Goal: Use online tool/utility: Utilize a website feature to perform a specific function

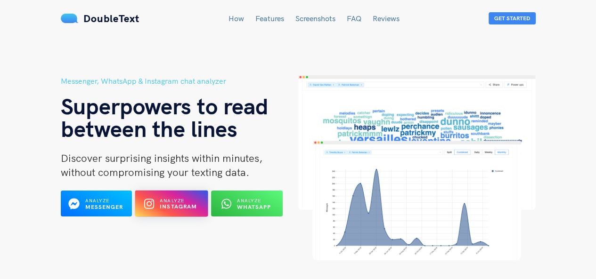
click at [177, 207] on b "Instagram" at bounding box center [179, 207] width 38 height 7
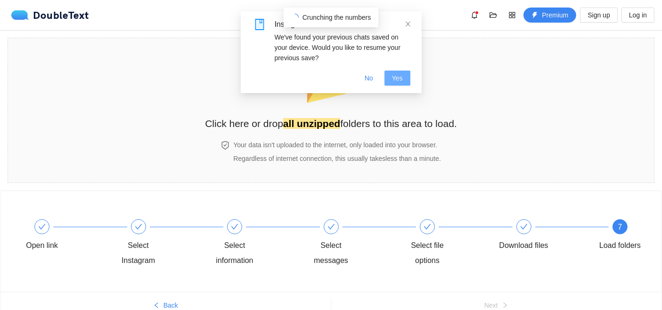
click at [401, 75] on span "Yes" at bounding box center [397, 78] width 11 height 10
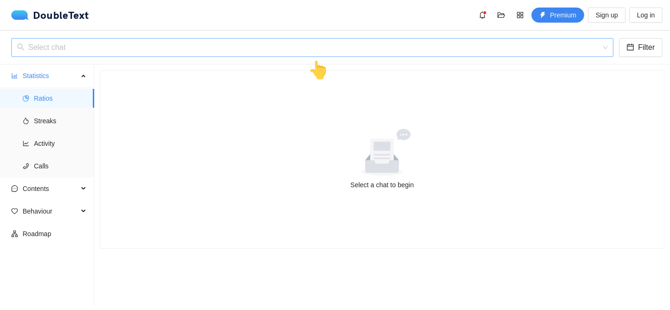
click at [157, 46] on input "search" at bounding box center [309, 48] width 584 height 18
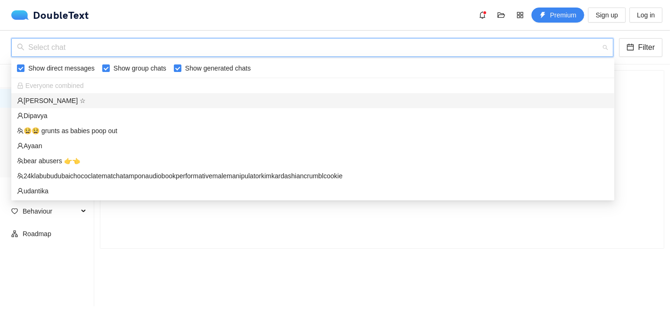
click at [57, 104] on div "[PERSON_NAME] ☆" at bounding box center [313, 101] width 592 height 10
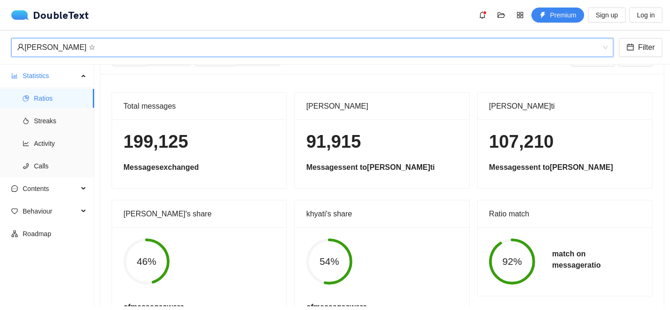
scroll to position [41, 0]
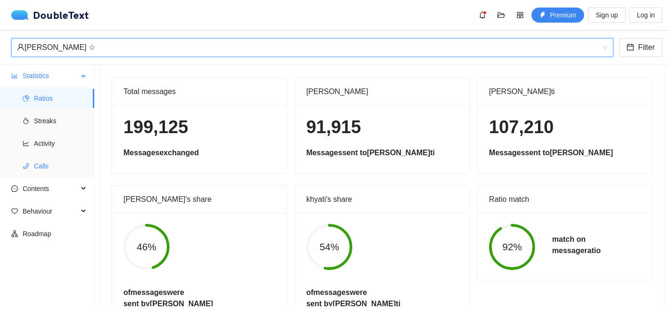
click at [40, 168] on span "Calls" at bounding box center [60, 166] width 53 height 19
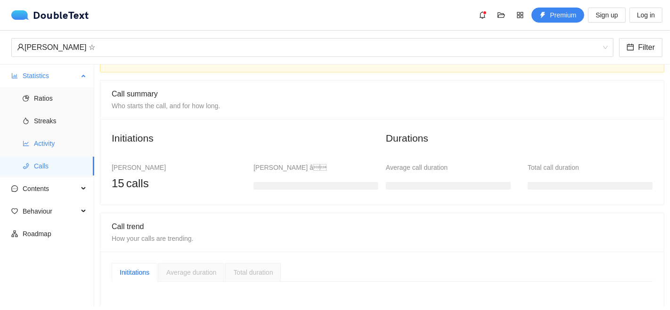
click at [41, 145] on span "Activity" at bounding box center [60, 143] width 53 height 19
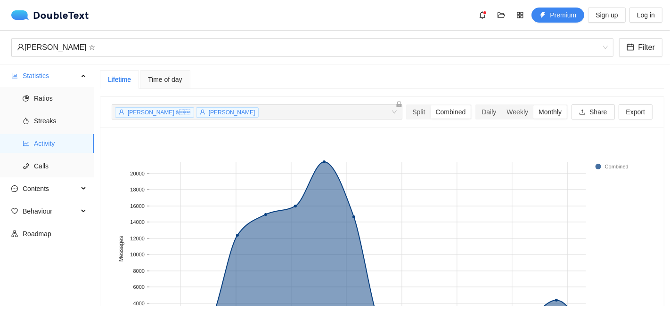
click at [180, 87] on div "Time of day" at bounding box center [165, 79] width 50 height 19
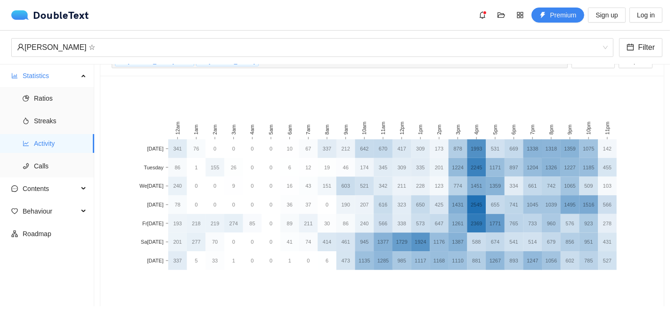
scroll to position [92, 0]
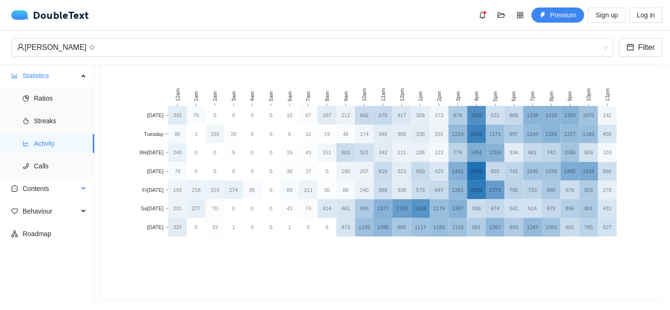
click at [45, 198] on li "Contents" at bounding box center [47, 189] width 94 height 21
click at [45, 187] on span "Contents" at bounding box center [51, 188] width 56 height 19
click at [42, 219] on span "Word Cloud" at bounding box center [60, 211] width 53 height 19
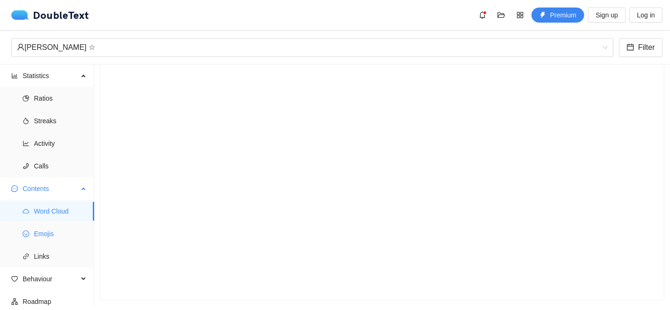
scroll to position [75, 0]
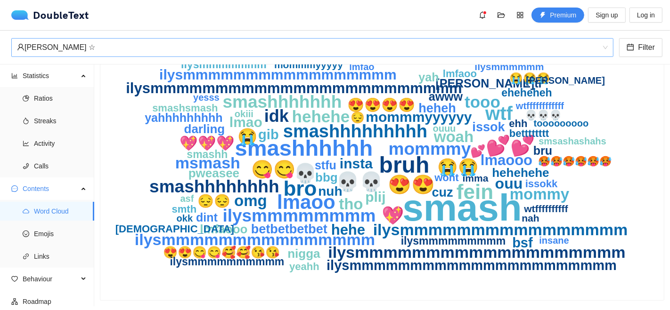
click at [92, 52] on div "[PERSON_NAME] ☆" at bounding box center [308, 48] width 582 height 18
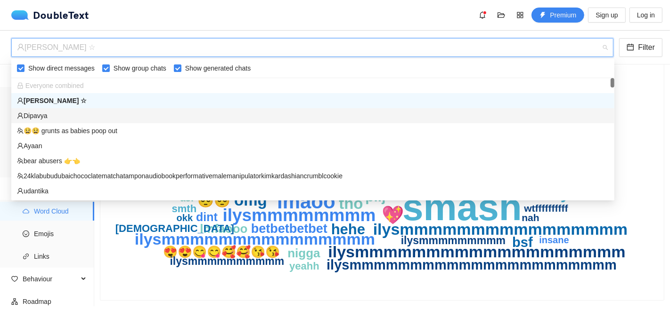
click at [41, 115] on div "Dipavya" at bounding box center [313, 116] width 592 height 10
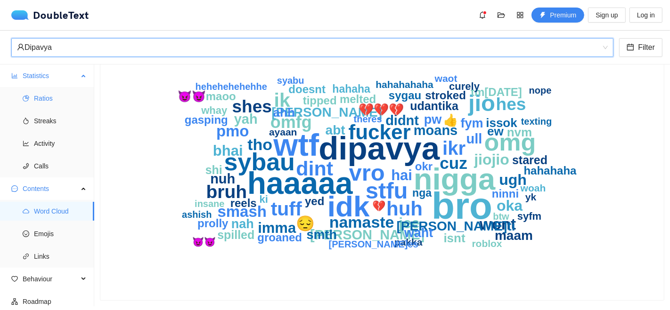
click at [32, 74] on span "Statistics" at bounding box center [51, 75] width 56 height 19
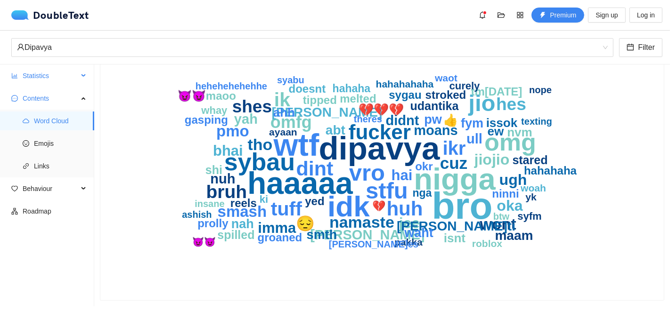
click at [27, 79] on span "Statistics" at bounding box center [51, 75] width 56 height 19
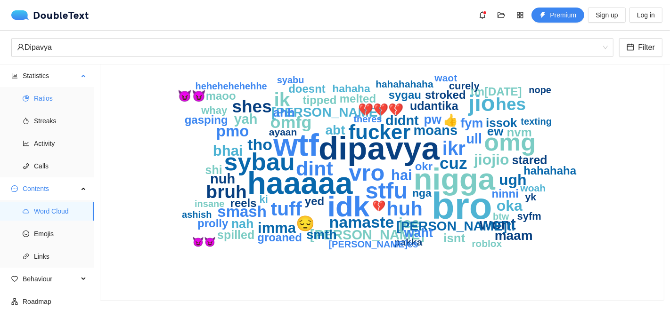
click at [20, 98] on li "Ratios" at bounding box center [47, 98] width 94 height 19
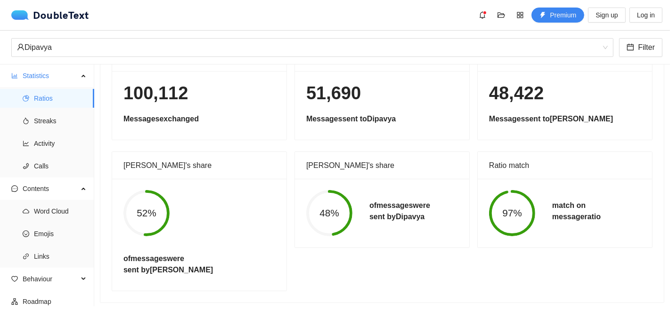
scroll to position [41, 0]
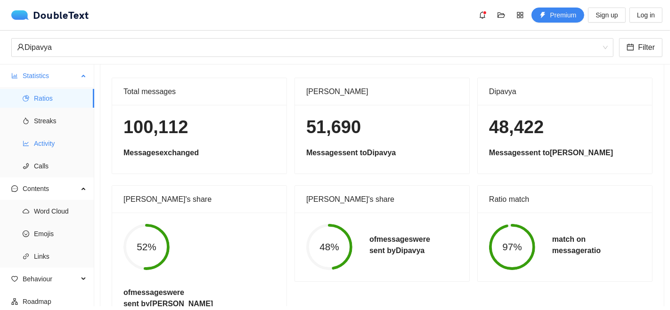
click at [61, 139] on span "Activity" at bounding box center [60, 143] width 53 height 19
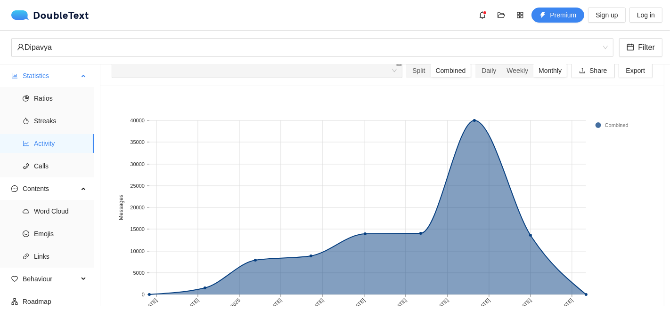
scroll to position [92, 0]
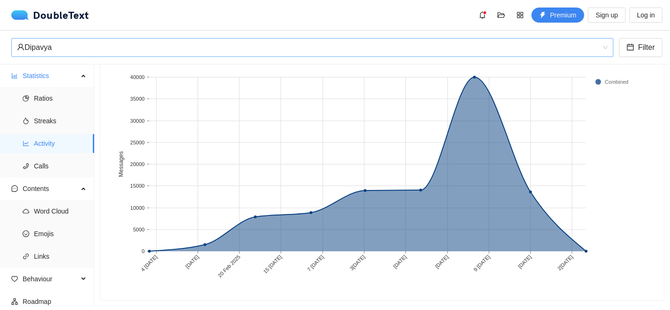
click at [53, 49] on div "Dipavya" at bounding box center [308, 48] width 582 height 18
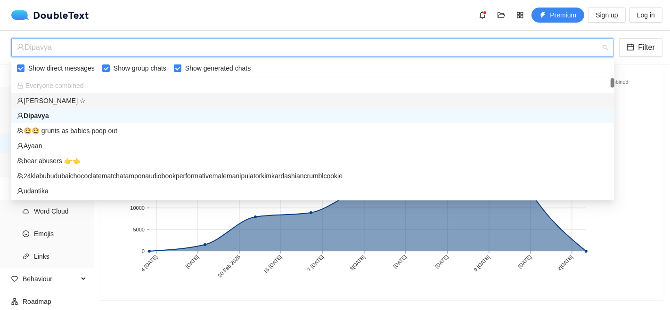
click at [27, 101] on div "[PERSON_NAME] ☆" at bounding box center [313, 101] width 592 height 10
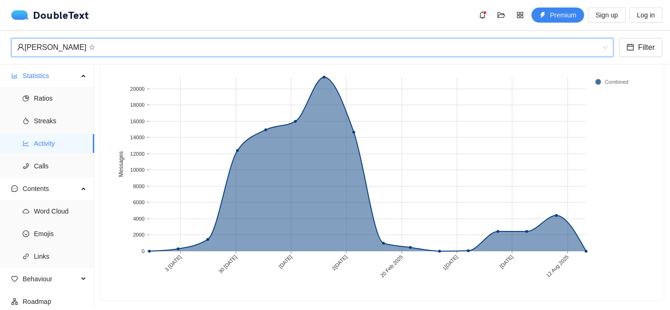
click at [171, 51] on div "[PERSON_NAME] ☆" at bounding box center [308, 48] width 582 height 18
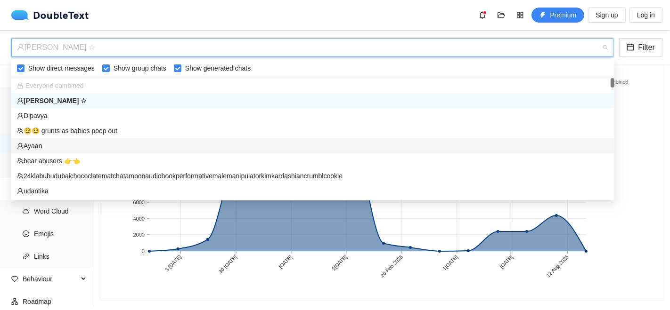
click at [56, 145] on div "Ayaan" at bounding box center [313, 146] width 592 height 10
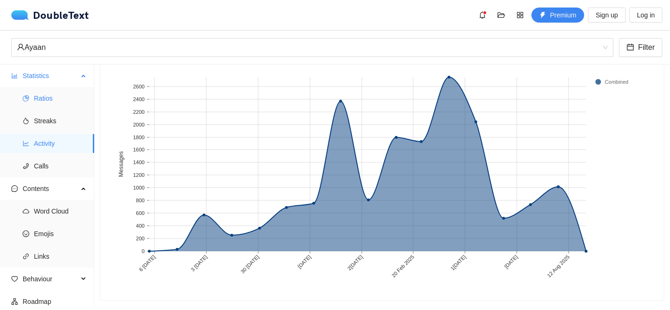
click at [37, 97] on span "Ratios" at bounding box center [60, 98] width 53 height 19
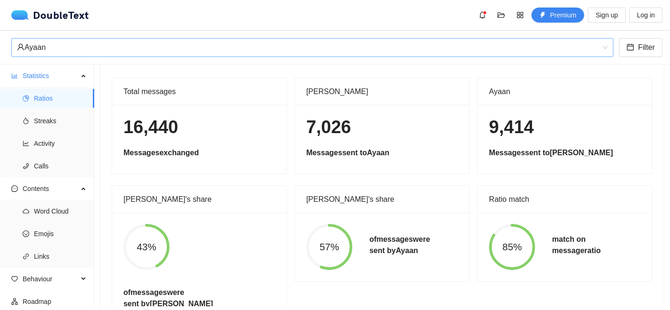
click at [122, 45] on div "Ayaan" at bounding box center [308, 48] width 582 height 18
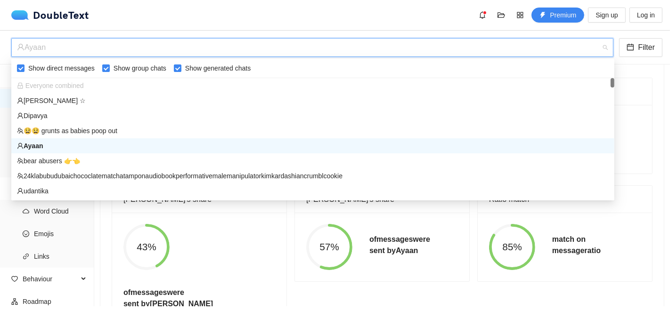
scroll to position [52, 0]
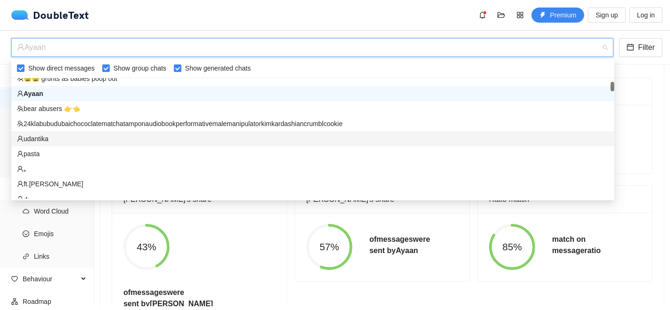
click at [71, 142] on div "udantika" at bounding box center [313, 139] width 592 height 10
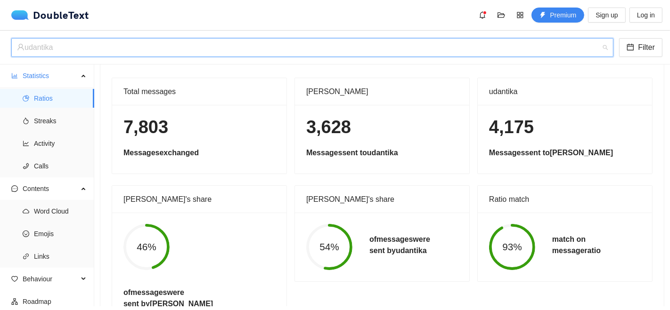
click at [150, 43] on div "udantika" at bounding box center [308, 48] width 582 height 18
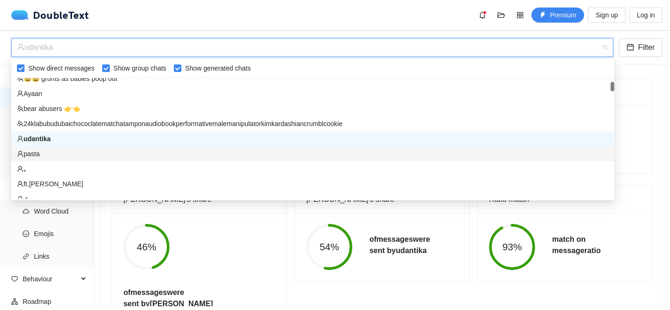
click at [36, 154] on div "pasta" at bounding box center [313, 154] width 592 height 10
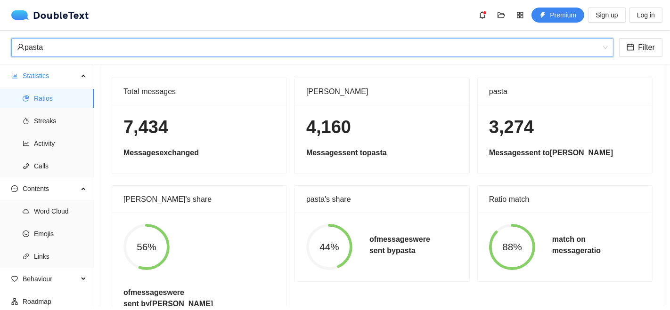
click at [122, 32] on div "pasta pasta Filter" at bounding box center [335, 48] width 670 height 34
click at [110, 50] on div "pasta" at bounding box center [308, 48] width 582 height 18
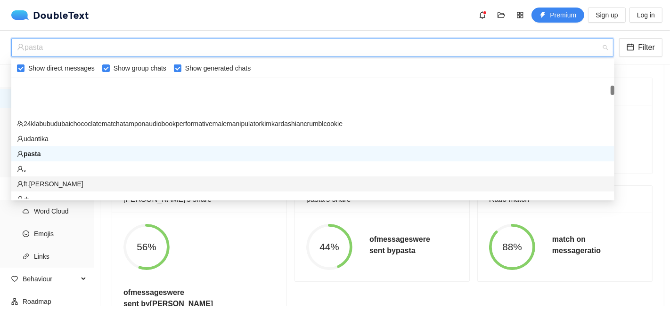
scroll to position [105, 0]
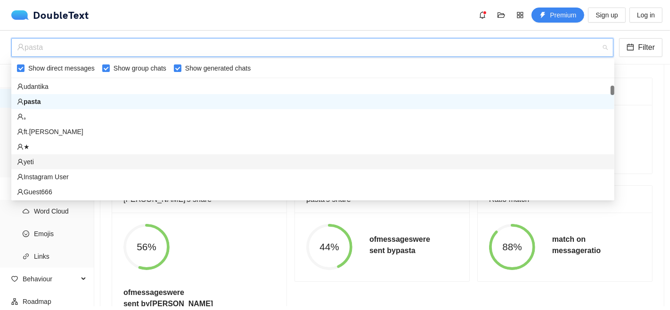
click at [28, 162] on div "yeti" at bounding box center [313, 162] width 592 height 10
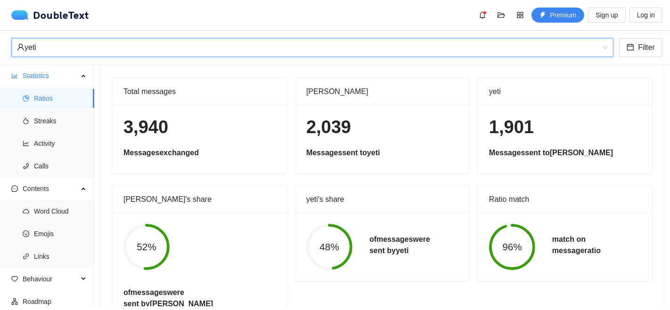
click at [138, 51] on div "yeti" at bounding box center [308, 48] width 582 height 18
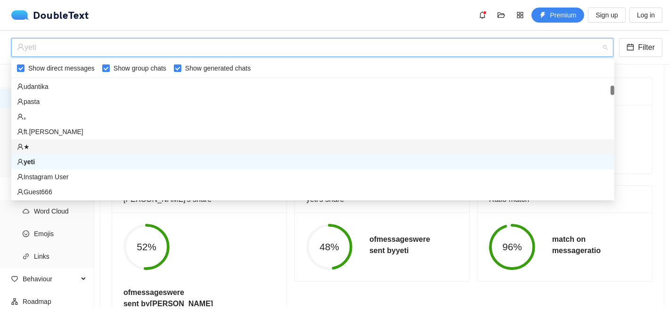
click at [27, 143] on div "★" at bounding box center [313, 147] width 592 height 10
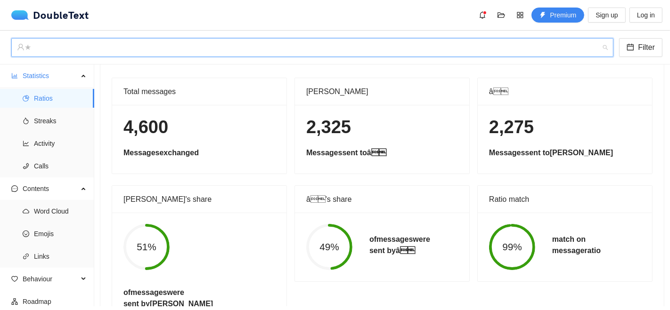
click at [161, 56] on span "★" at bounding box center [312, 48] width 591 height 18
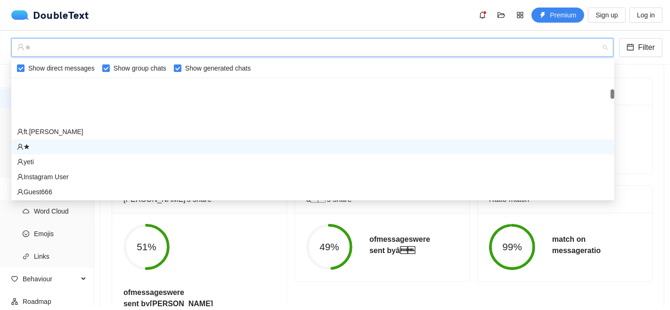
scroll to position [157, 0]
